Goal: Task Accomplishment & Management: Manage account settings

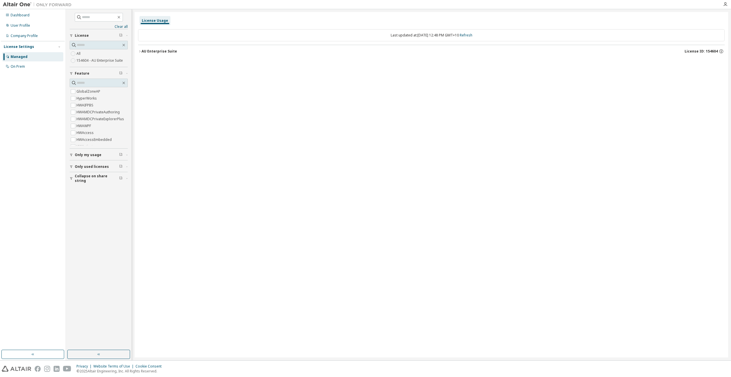
click at [142, 51] on div "AU Enterprise Suite" at bounding box center [160, 51] width 36 height 5
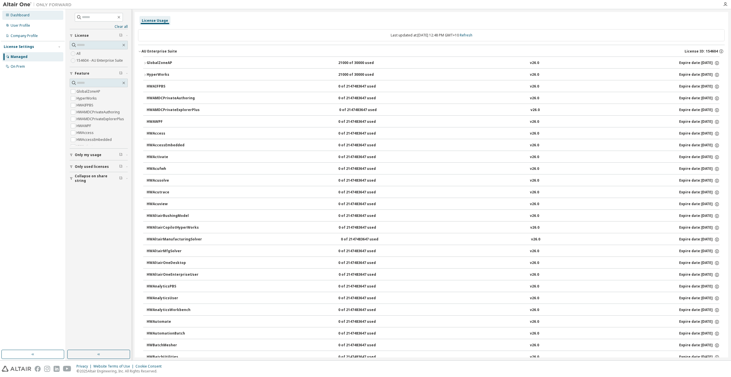
click at [32, 17] on div "Dashboard" at bounding box center [32, 15] width 61 height 9
